Goal: Transaction & Acquisition: Purchase product/service

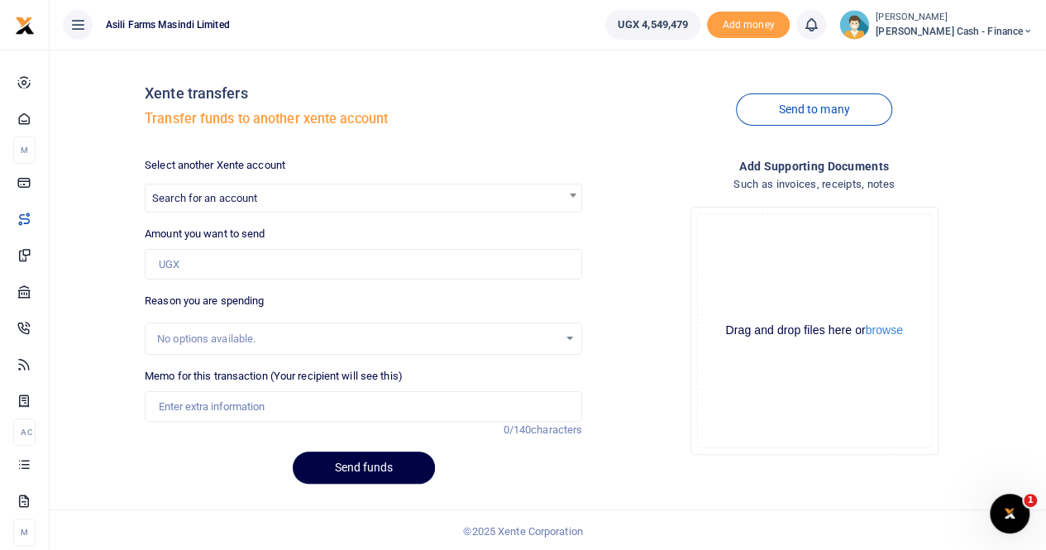
click at [189, 194] on span "Search for an account" at bounding box center [204, 198] width 105 height 12
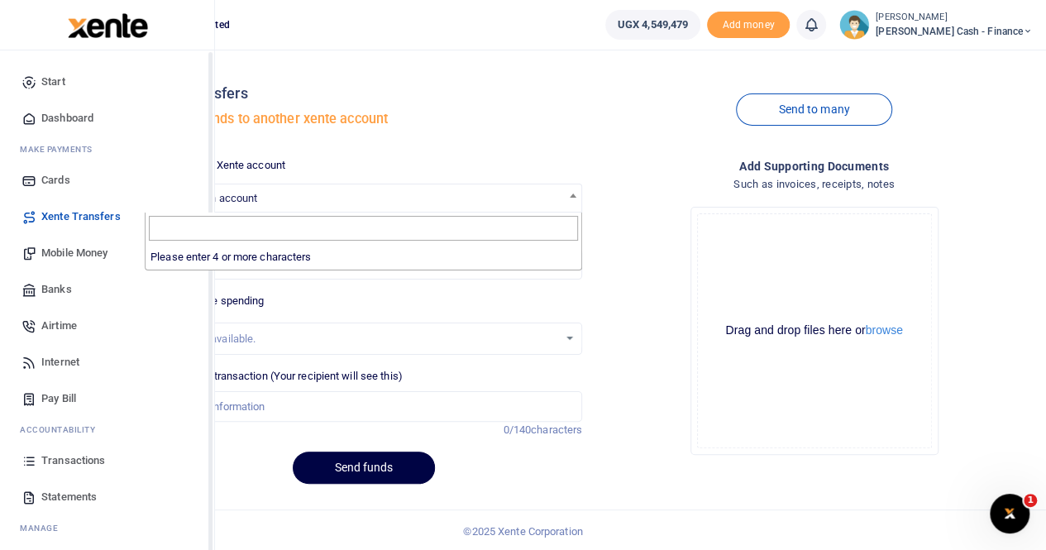
click at [74, 247] on span "Mobile Money" at bounding box center [74, 253] width 66 height 17
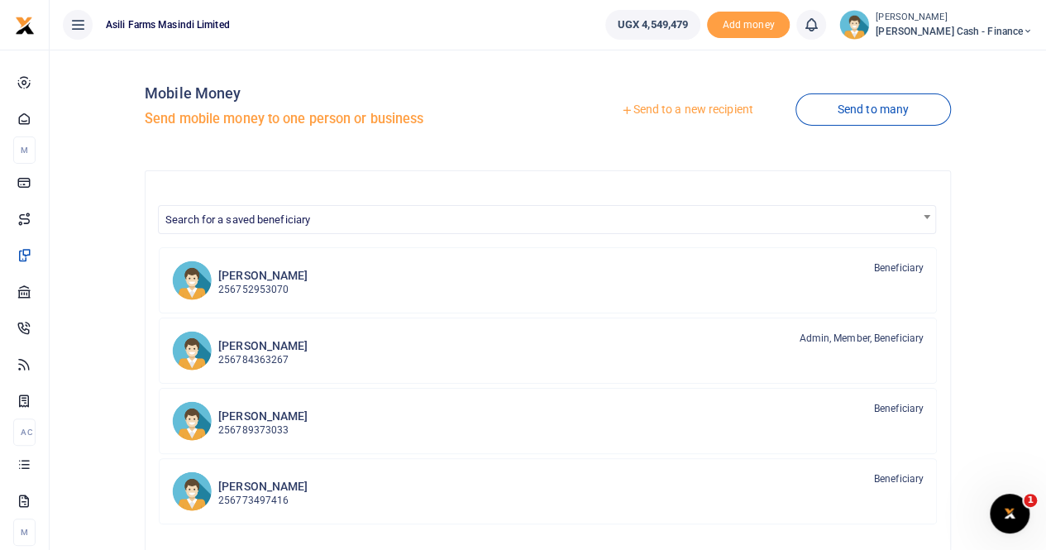
click at [667, 110] on link "Send to a new recipient" at bounding box center [687, 110] width 216 height 30
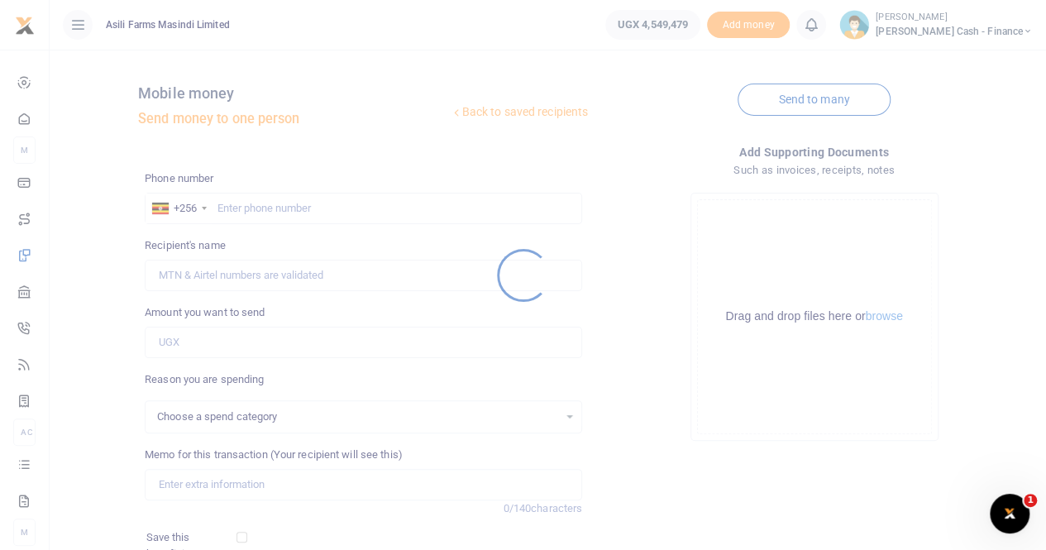
select select
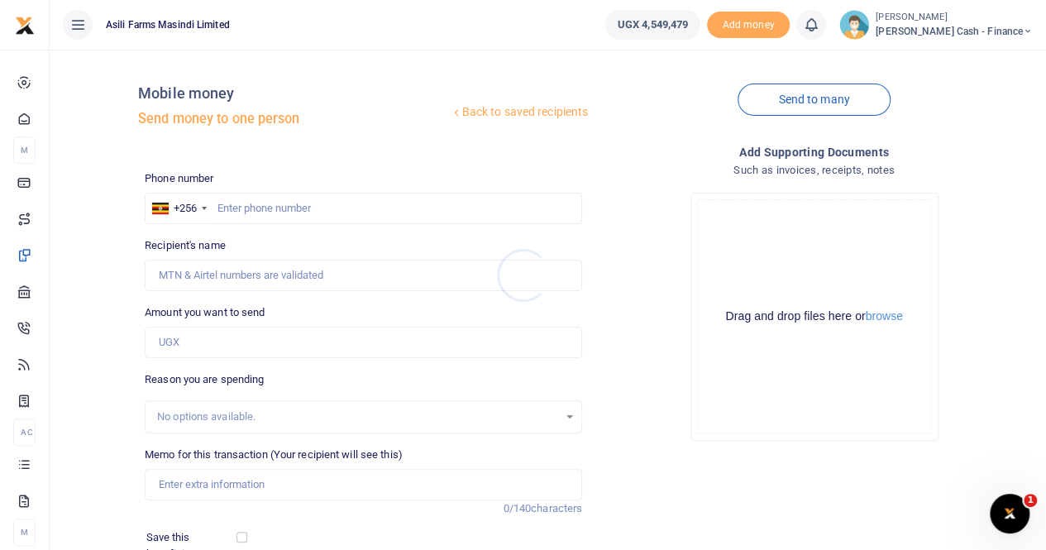
click at [232, 208] on div at bounding box center [523, 275] width 1046 height 550
click at [238, 208] on input "text" at bounding box center [363, 208] width 437 height 31
paste input "0782446069"
type input "0782446069"
type input "Ruth Nabejja"
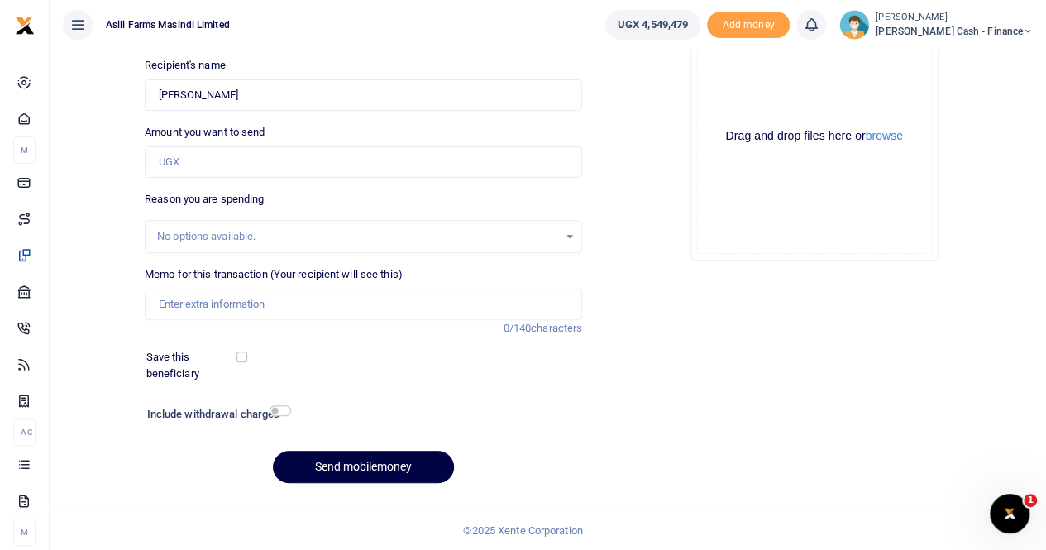
scroll to position [180, 0]
click at [185, 299] on input "Memo for this transaction (Your recipient will see this)" at bounding box center [363, 304] width 437 height 31
paste input "Refeashements for Techinical supervisors team"
click at [157, 302] on input "Refeashements for Techinical supervisors team" at bounding box center [363, 304] width 437 height 31
click at [227, 305] on input "Payment for Refeashements for Techinical supervisors team" at bounding box center [363, 304] width 437 height 31
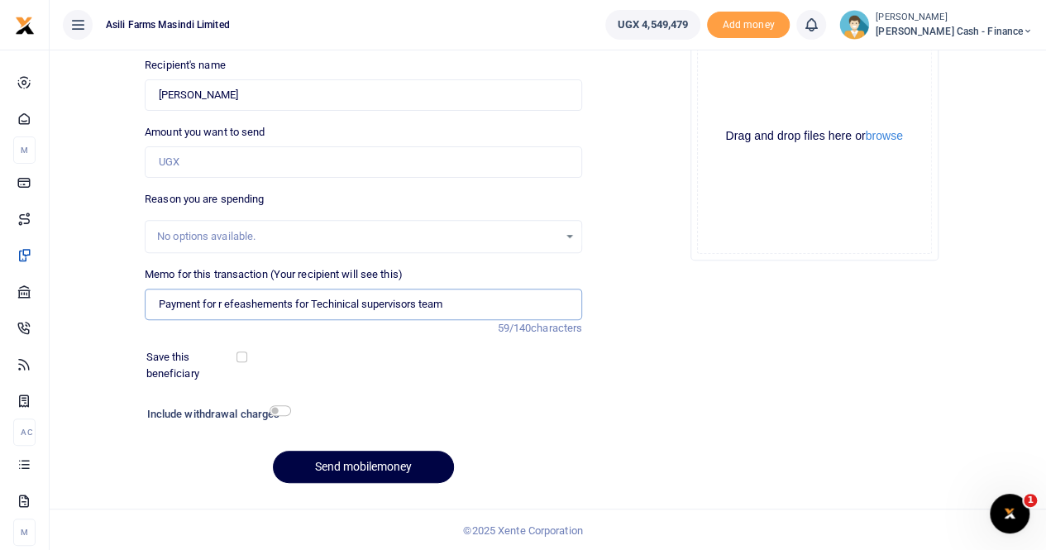
type input "Payment for r efeashements for Techinical supervisors team"
click at [201, 157] on input "Amount you want to send" at bounding box center [363, 161] width 437 height 31
type input "50,000"
click at [896, 135] on button "browse" at bounding box center [884, 136] width 37 height 12
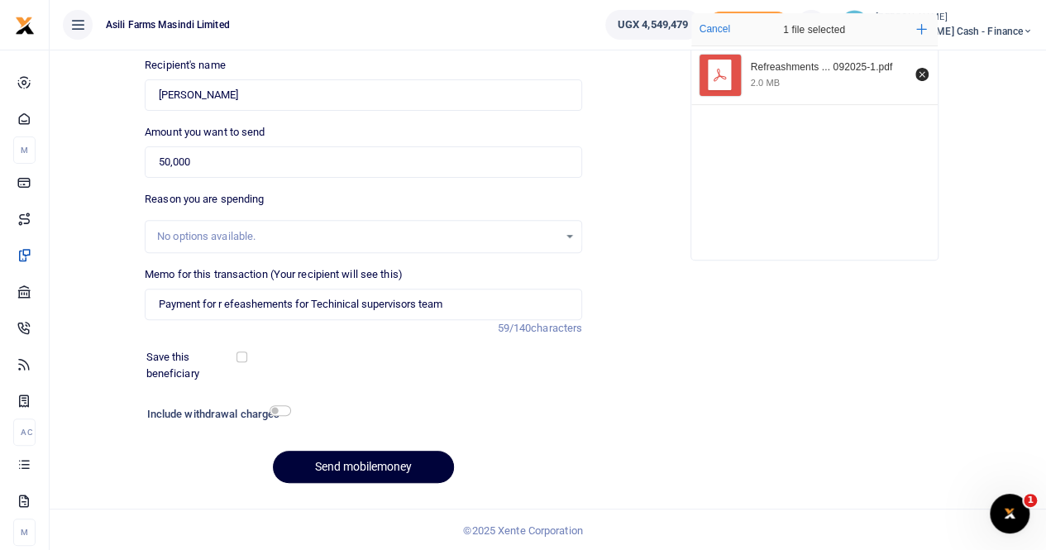
click at [331, 467] on button "Send mobilemoney" at bounding box center [363, 467] width 181 height 32
click at [232, 93] on input "Found" at bounding box center [363, 94] width 437 height 31
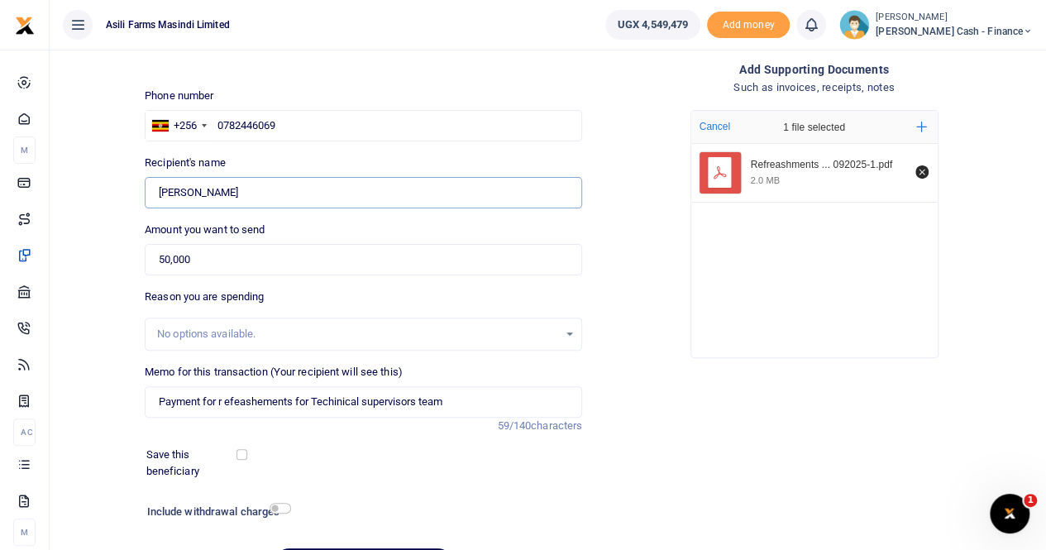
scroll to position [0, 0]
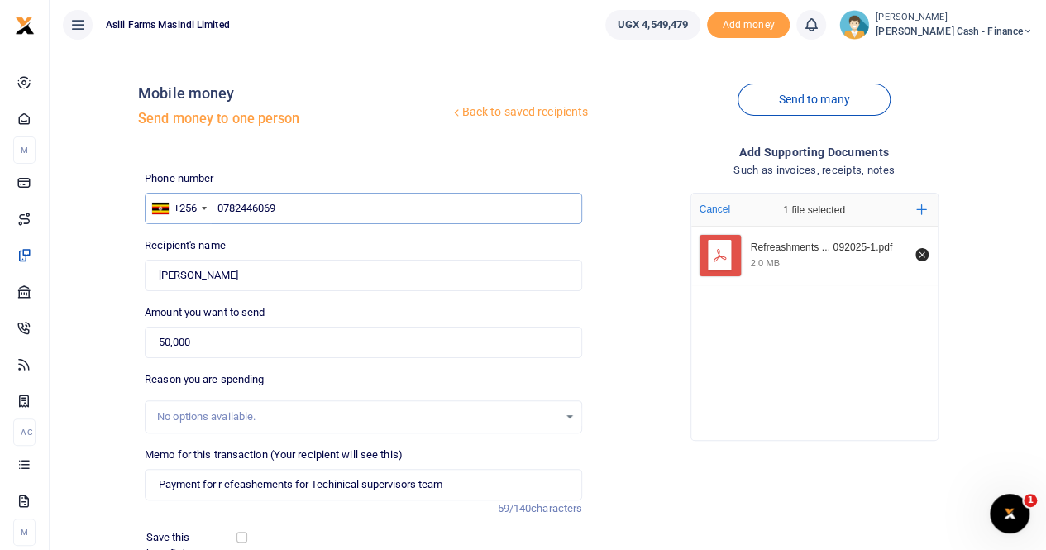
click at [287, 211] on input "0782446069" at bounding box center [363, 208] width 437 height 31
click at [218, 211] on input "0782446069" at bounding box center [363, 208] width 437 height 31
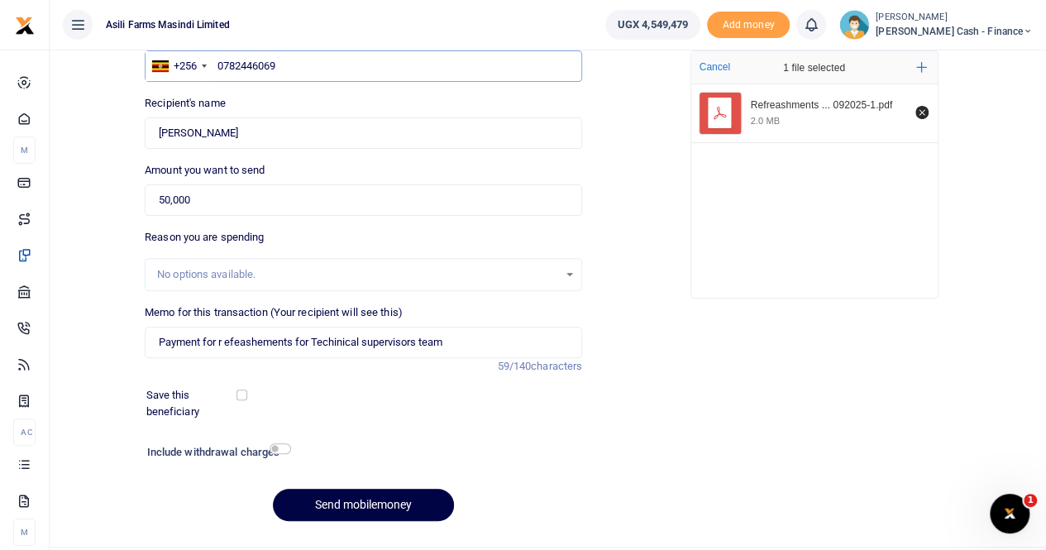
scroll to position [180, 0]
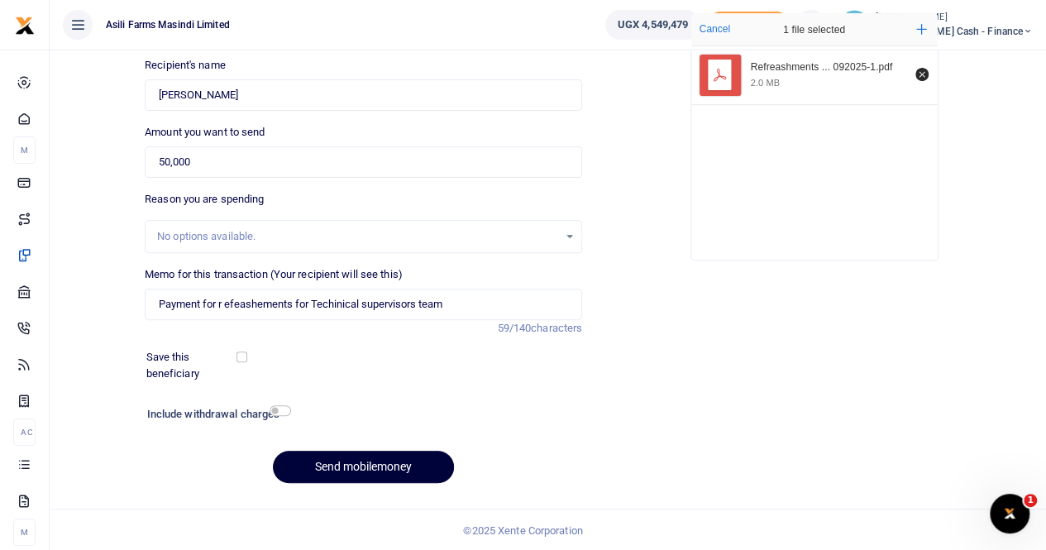
type input "0782446069"
click at [341, 462] on button "Send mobilemoney" at bounding box center [363, 467] width 181 height 32
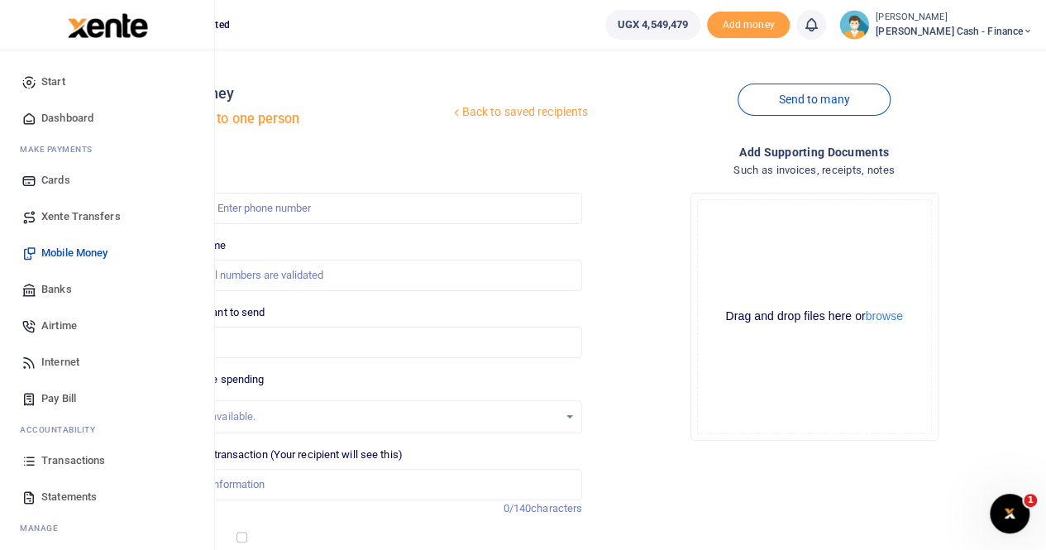
click at [69, 212] on span "Xente Transfers" at bounding box center [80, 216] width 79 height 17
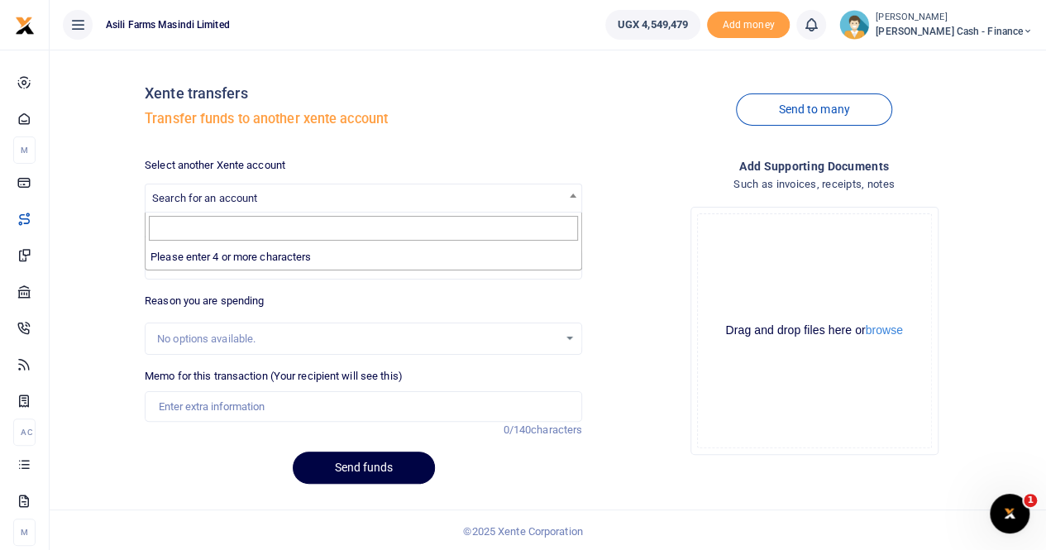
click at [209, 196] on span "Search for an account" at bounding box center [204, 198] width 105 height 12
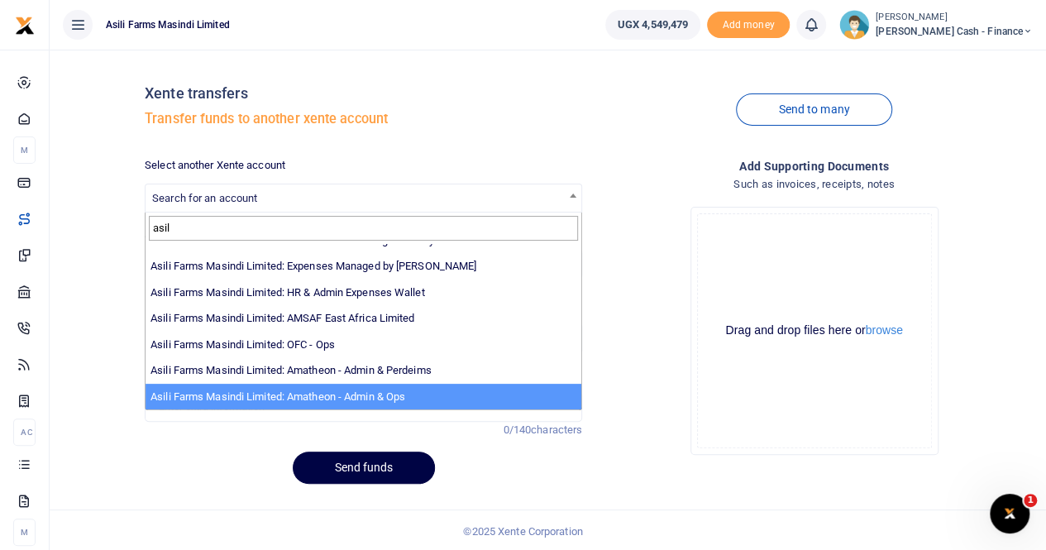
scroll to position [2, 0]
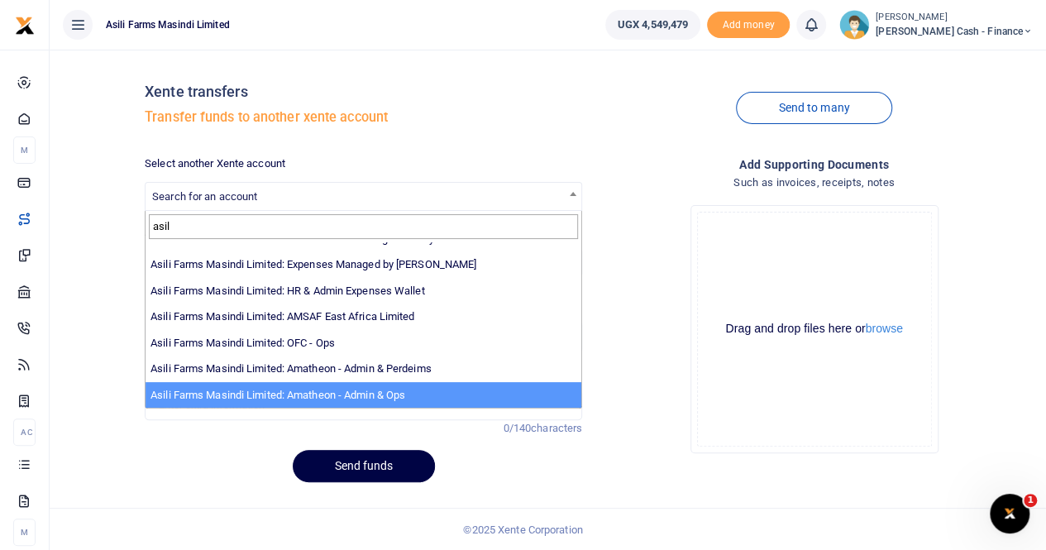
type input "asil"
select select "3989"
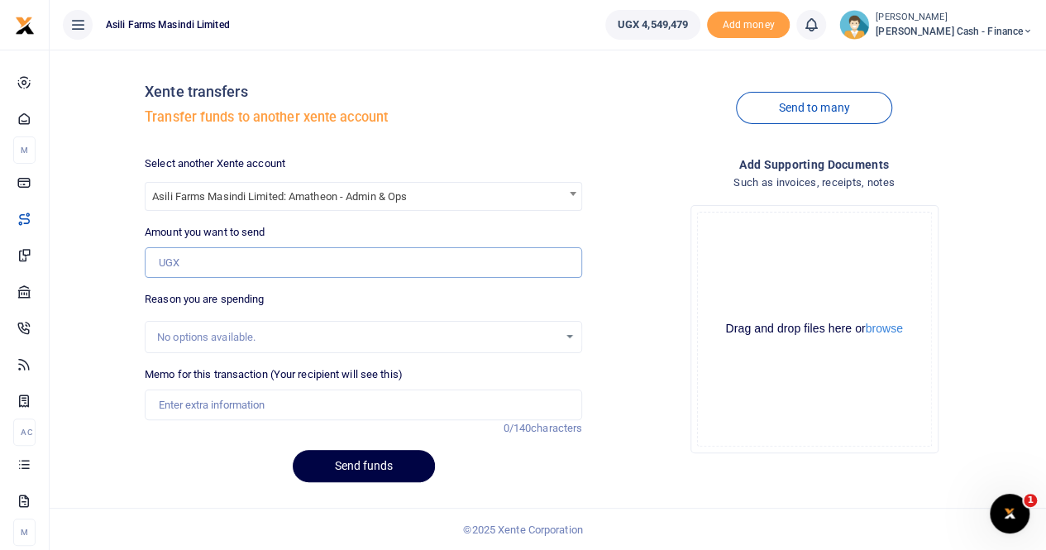
click at [206, 260] on input "Amount you want to send" at bounding box center [363, 262] width 437 height 31
paste input "Agent fees for vehicle UBD 412m transfers at URA and transprt reimbursement con…"
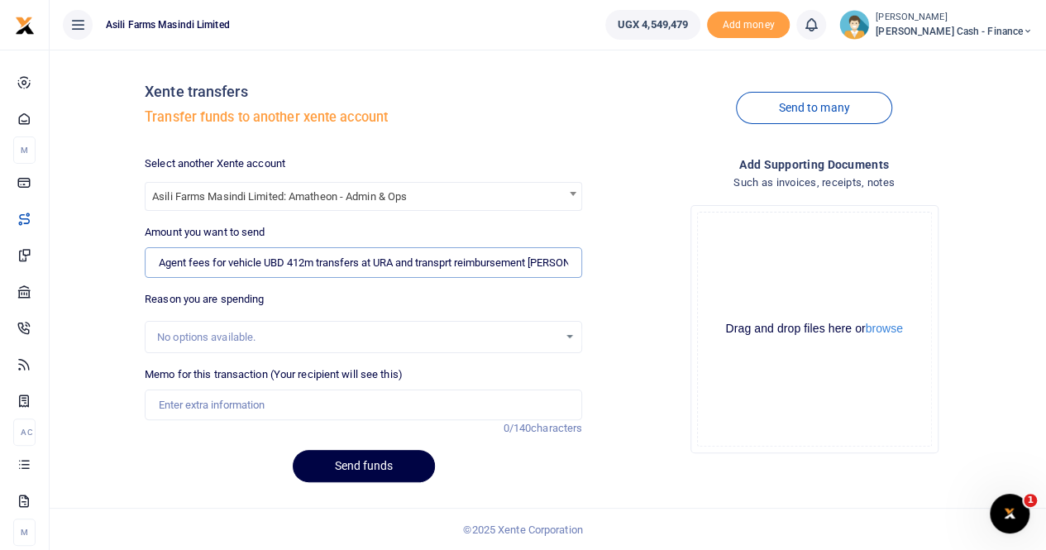
scroll to position [0, 26]
type input "NaN"
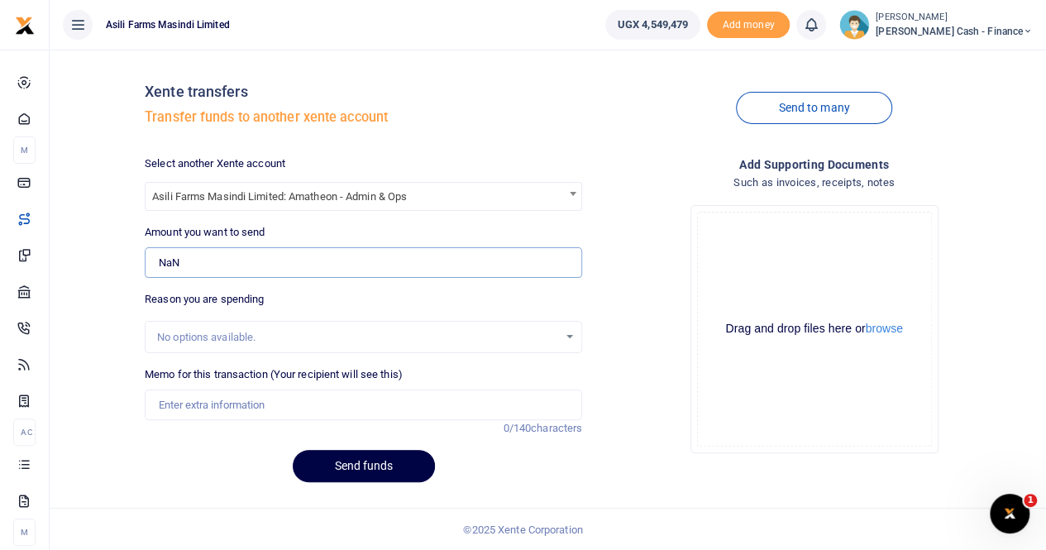
scroll to position [0, 0]
drag, startPoint x: 222, startPoint y: 268, endPoint x: 136, endPoint y: 267, distance: 86.8
click at [136, 269] on div "Xente transfers Transfer funds to another xente account Send to many Select ano…" at bounding box center [547, 278] width 983 height 434
type input "0"
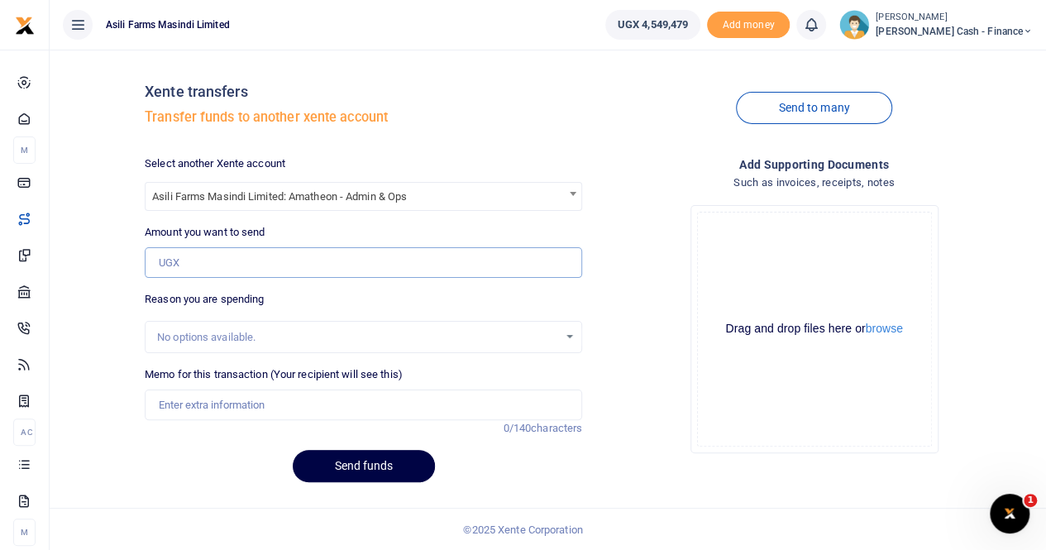
type input "0"
click at [185, 405] on input "Memo for this transaction (Your recipient will see this)" at bounding box center [363, 405] width 437 height 31
paste input "Agent fees for vehicle UBD 412m transfers at URA and transprt reimbursement con…"
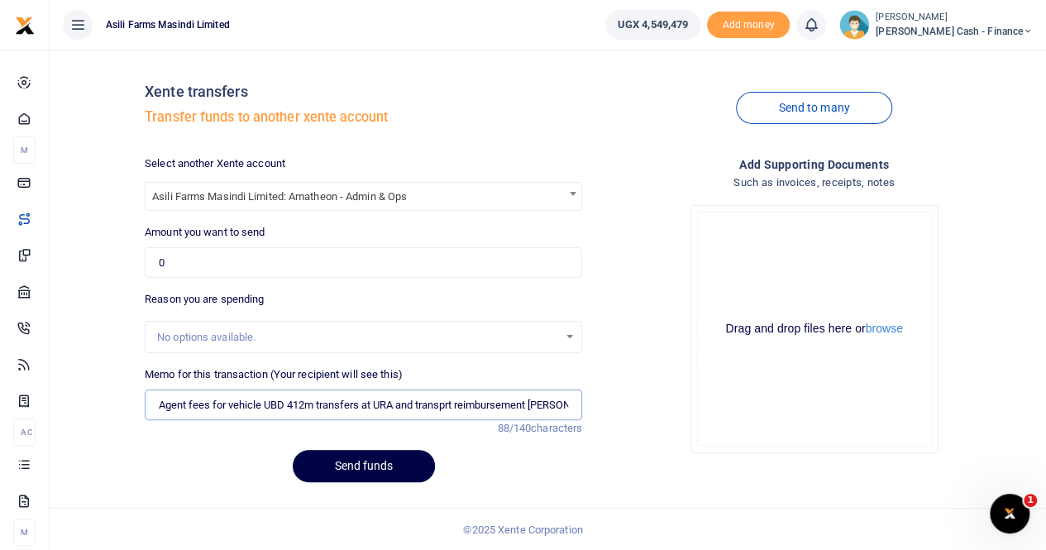
scroll to position [0, 26]
type input "Agent fees for vehicle UBD 412m transfers at URA and transprt reimbursement con…"
click at [197, 259] on input "0" at bounding box center [363, 262] width 437 height 31
type input "0"
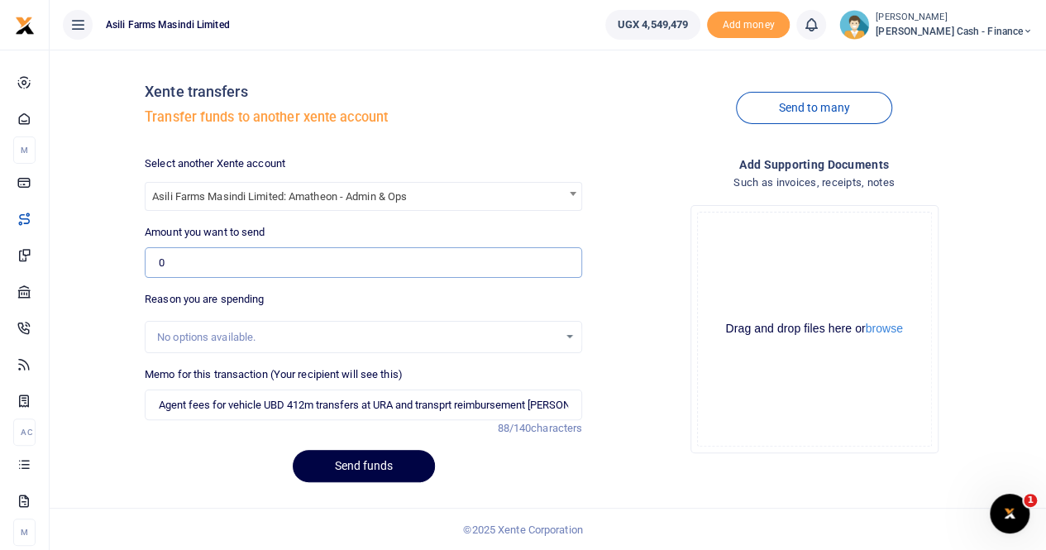
paste input "00,000"
type input "0"
type input "100,000"
click at [157, 406] on input "Agent fees for vehicle UBD 412m transfers at URA and transprt reimbursement con…" at bounding box center [363, 405] width 437 height 31
click at [162, 404] on input "Ytansfer to Amatheon for Agent fees for vehicle UBD 412m transfers at URA and t…" at bounding box center [363, 405] width 437 height 31
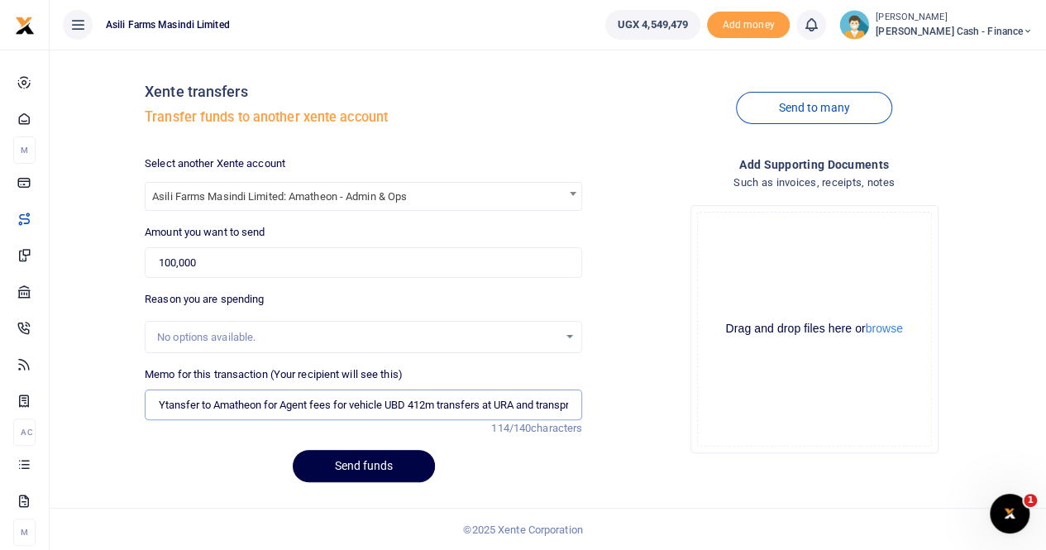
click at [167, 401] on input "Ytansfer to Amatheon for Agent fees for vehicle UBD 412m transfers at URA and t…" at bounding box center [363, 405] width 437 height 31
click at [161, 403] on input "tansfer to Amatheon for Agent fees for vehicle UBD 412m transfers at URA and tr…" at bounding box center [363, 405] width 437 height 31
type input "Transfer to Amatheon for Agent fees for vehicle UBD 412m transfers at URA and t…"
click at [892, 328] on button "browse" at bounding box center [884, 329] width 37 height 12
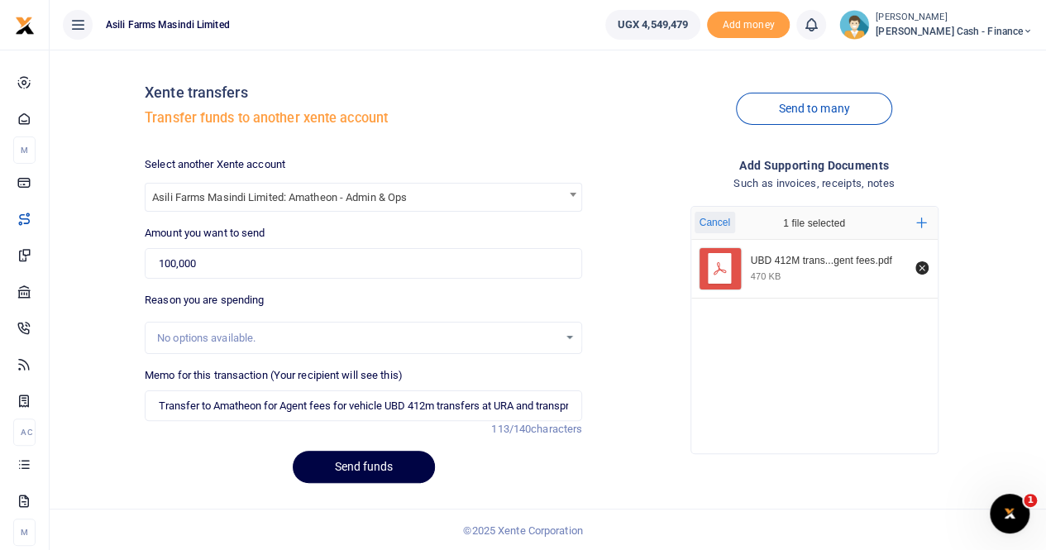
scroll to position [2, 0]
click at [383, 460] on button "Send funds" at bounding box center [364, 466] width 142 height 32
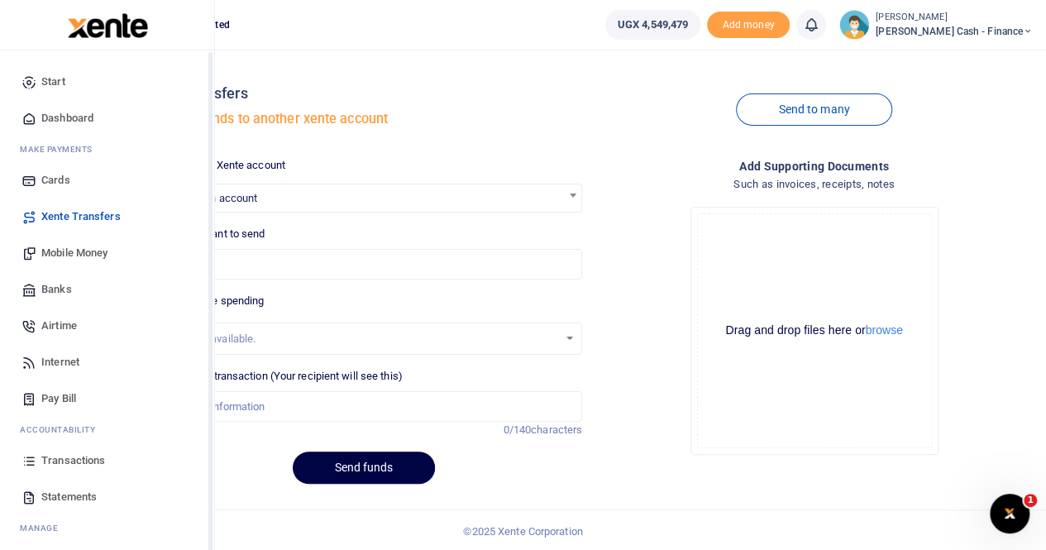
click at [73, 252] on span "Mobile Money" at bounding box center [74, 253] width 66 height 17
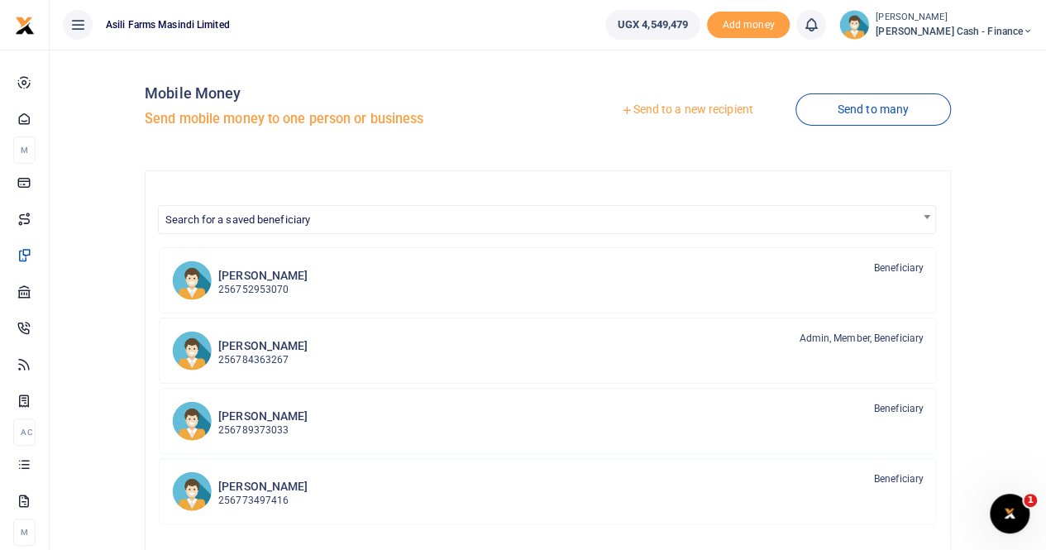
click at [638, 108] on link "Send to a new recipient" at bounding box center [687, 110] width 216 height 30
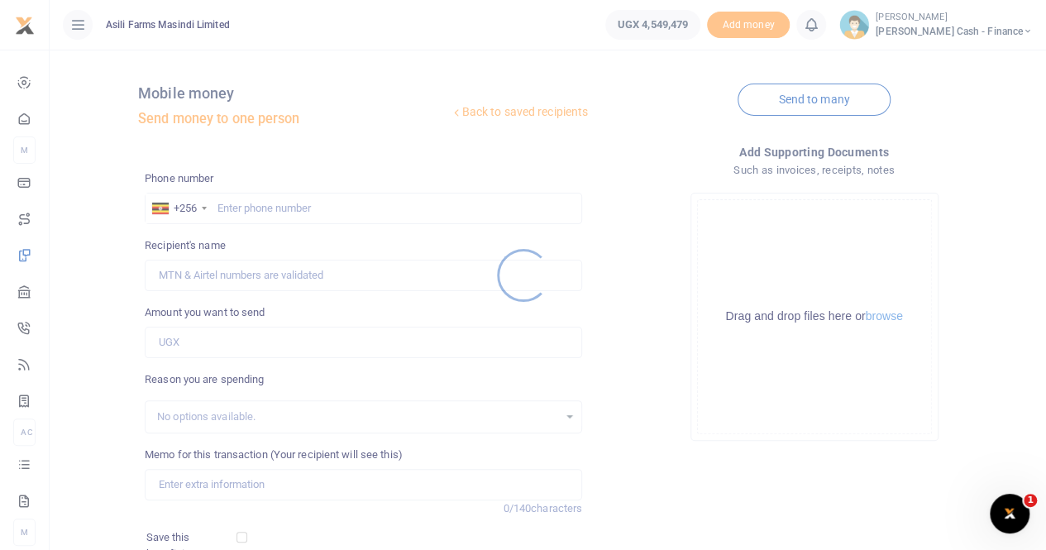
click at [223, 204] on div at bounding box center [523, 275] width 1046 height 550
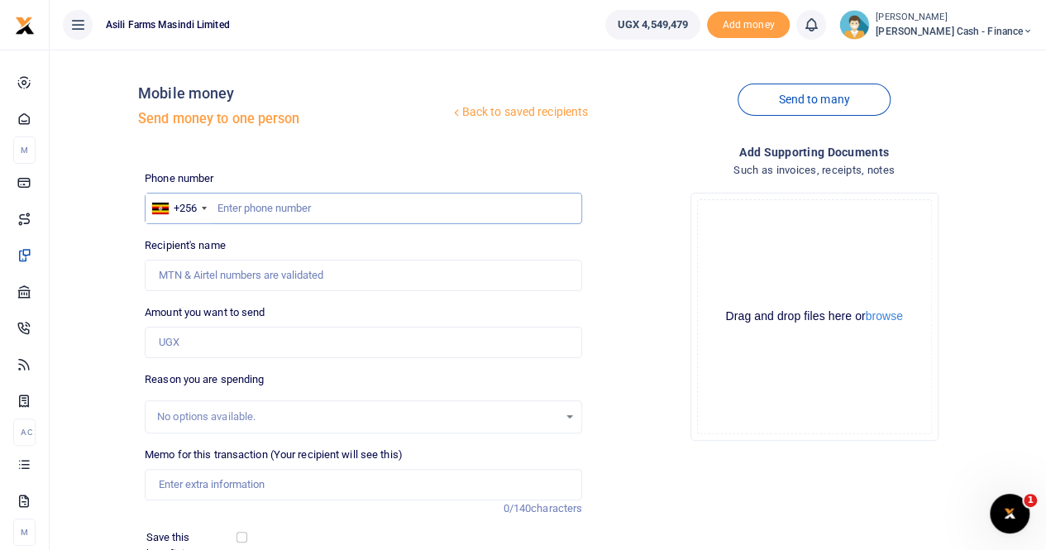
click at [223, 204] on input "text" at bounding box center [363, 208] width 437 height 31
paste input "0772707950"
type input "0772707950"
type input "Godfrey Enzama"
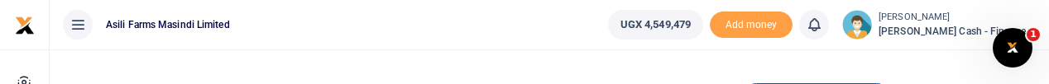
type input "0772707950"
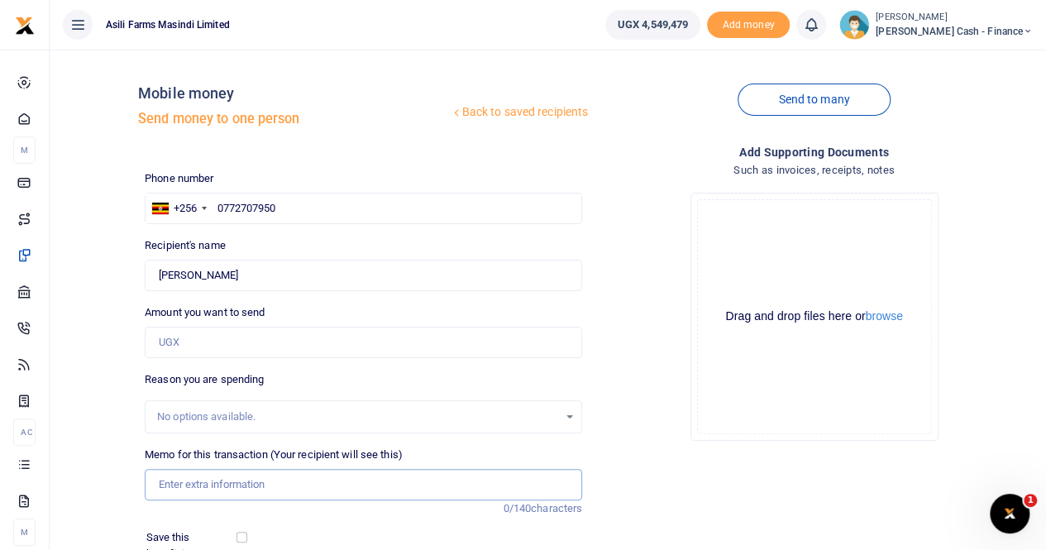
click at [174, 480] on input "Memo for this transaction (Your recipient will see this)" at bounding box center [363, 484] width 437 height 31
paste input "Salary Advance"
click at [251, 483] on input "Salary Advance" at bounding box center [363, 484] width 437 height 31
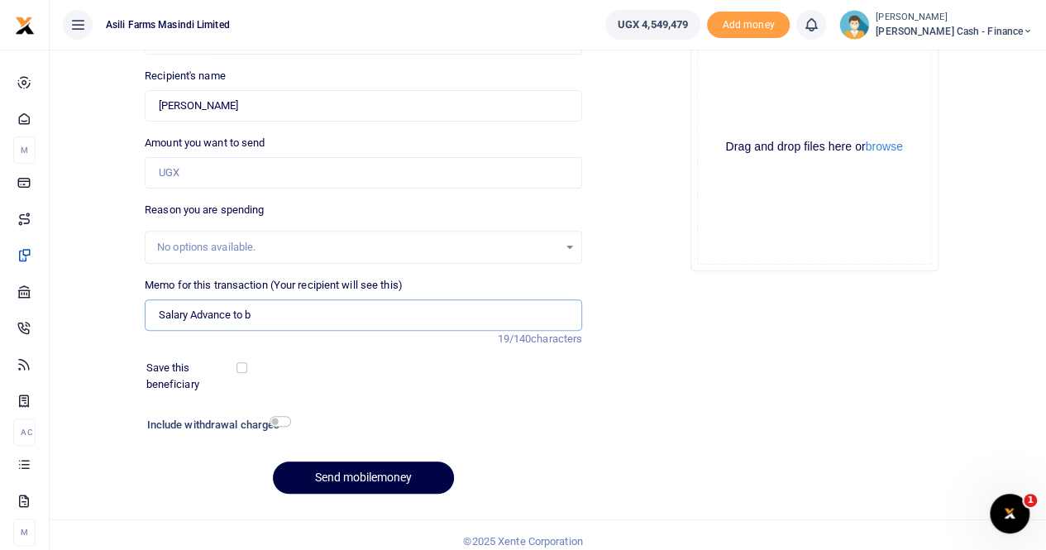
scroll to position [180, 0]
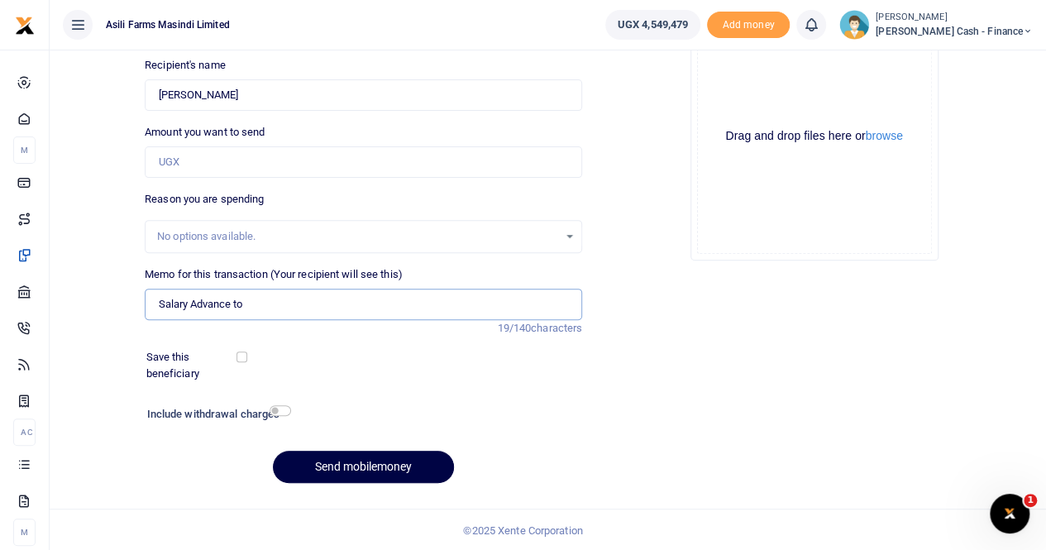
paste input "Godfrey Basaija"
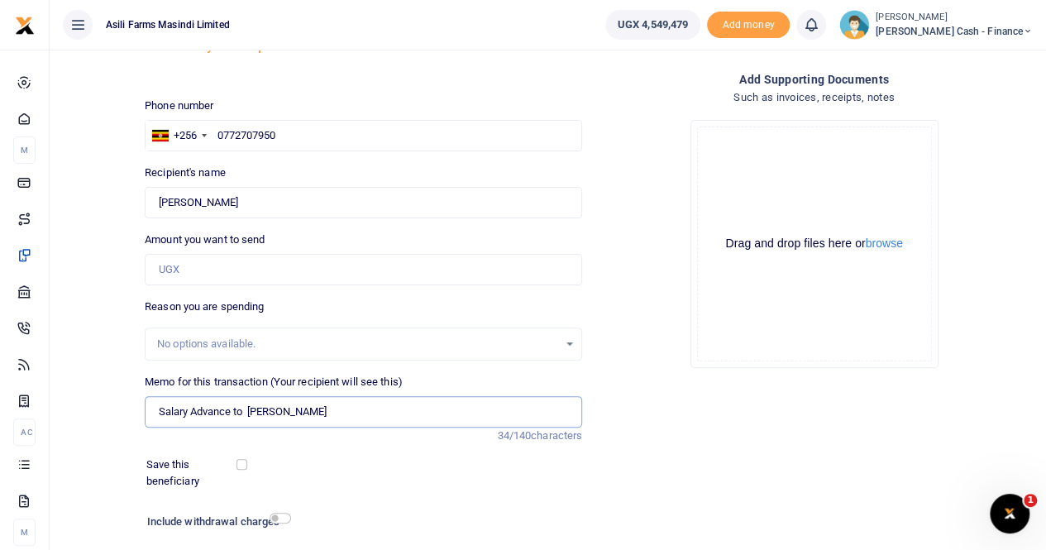
scroll to position [0, 0]
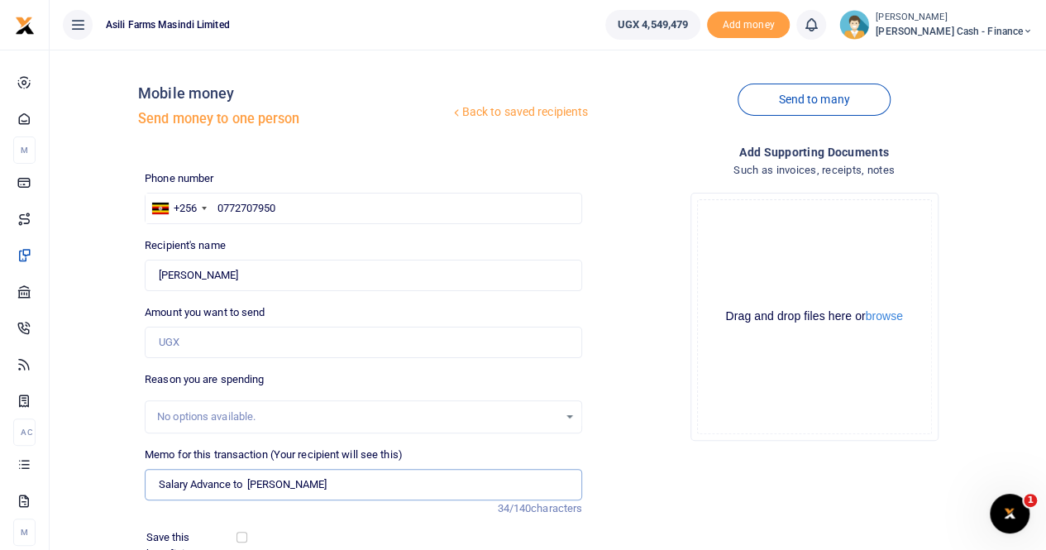
type input "Salary Advance to Godfrey Basaija"
click at [205, 341] on input "Amount you want to send" at bounding box center [363, 342] width 437 height 31
type input "600,000"
click at [885, 320] on button "browse" at bounding box center [884, 316] width 37 height 12
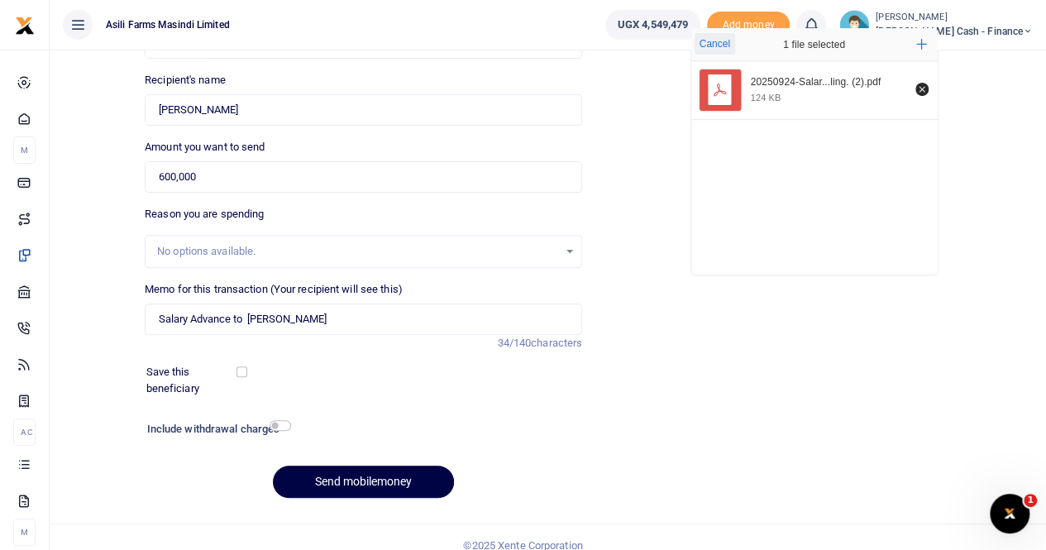
scroll to position [180, 0]
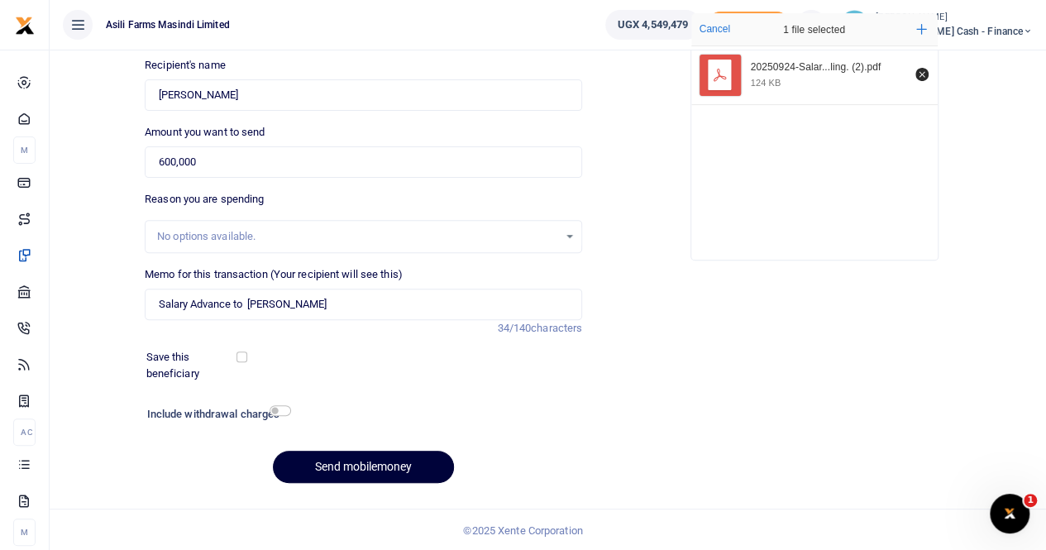
click at [349, 454] on button "Send mobilemoney" at bounding box center [363, 467] width 181 height 32
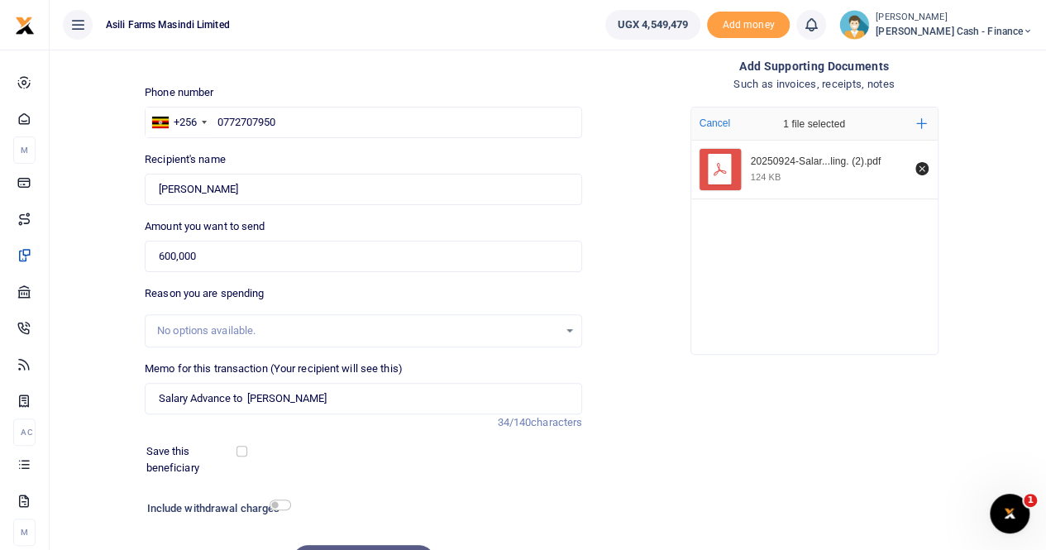
scroll to position [0, 0]
